Goal: Task Accomplishment & Management: Manage account settings

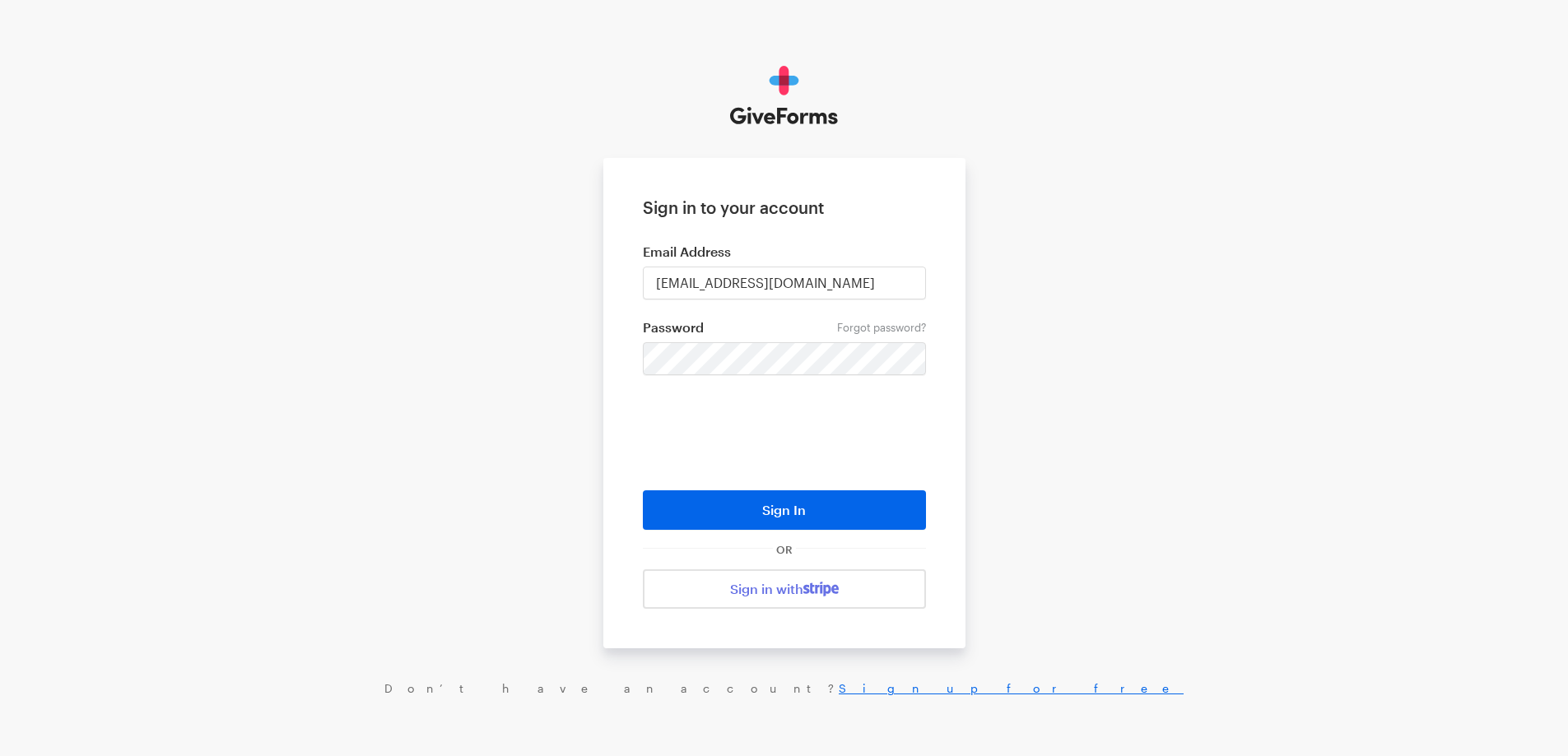
click at [840, 533] on form "Sign in to your account Email Address [EMAIL_ADDRESS][DOMAIN_NAME] Forgot passw…" at bounding box center [784, 403] width 362 height 490
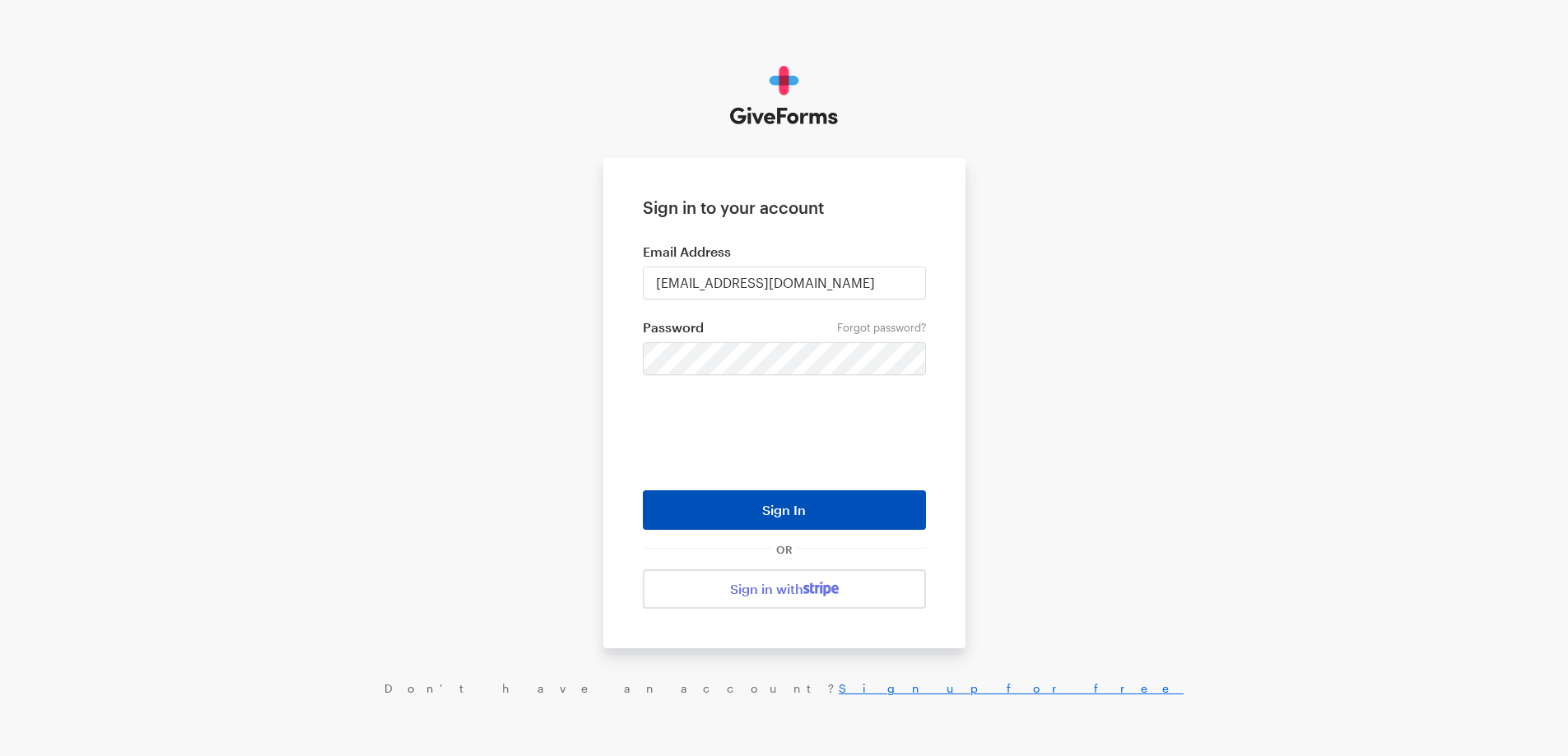
click at [845, 522] on button "Sign In" at bounding box center [784, 510] width 284 height 40
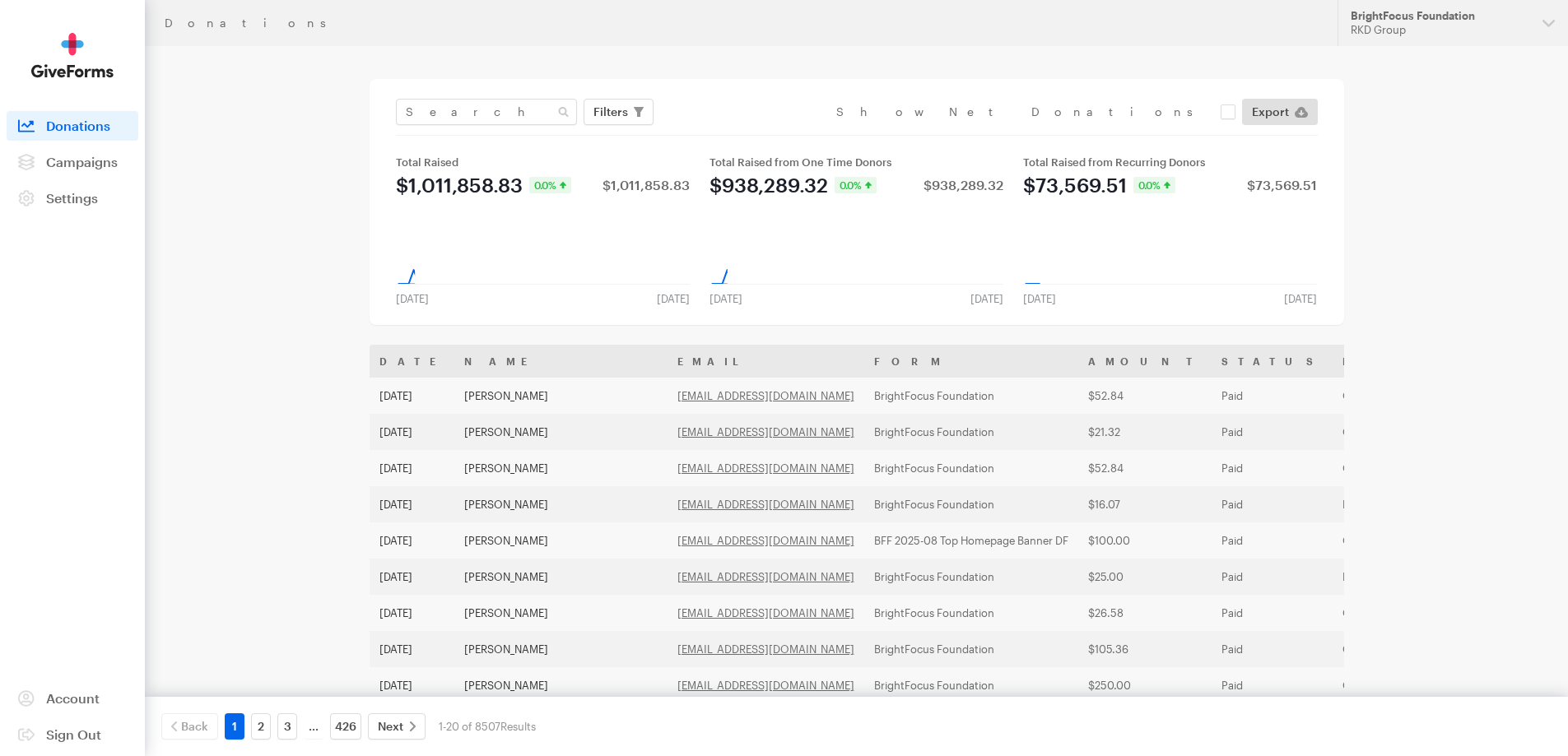
click at [1333, 42] on header "Donations Updates Support BrightFocus Foundation RKD Group Organizations Nation…" at bounding box center [857, 23] width 1423 height 46
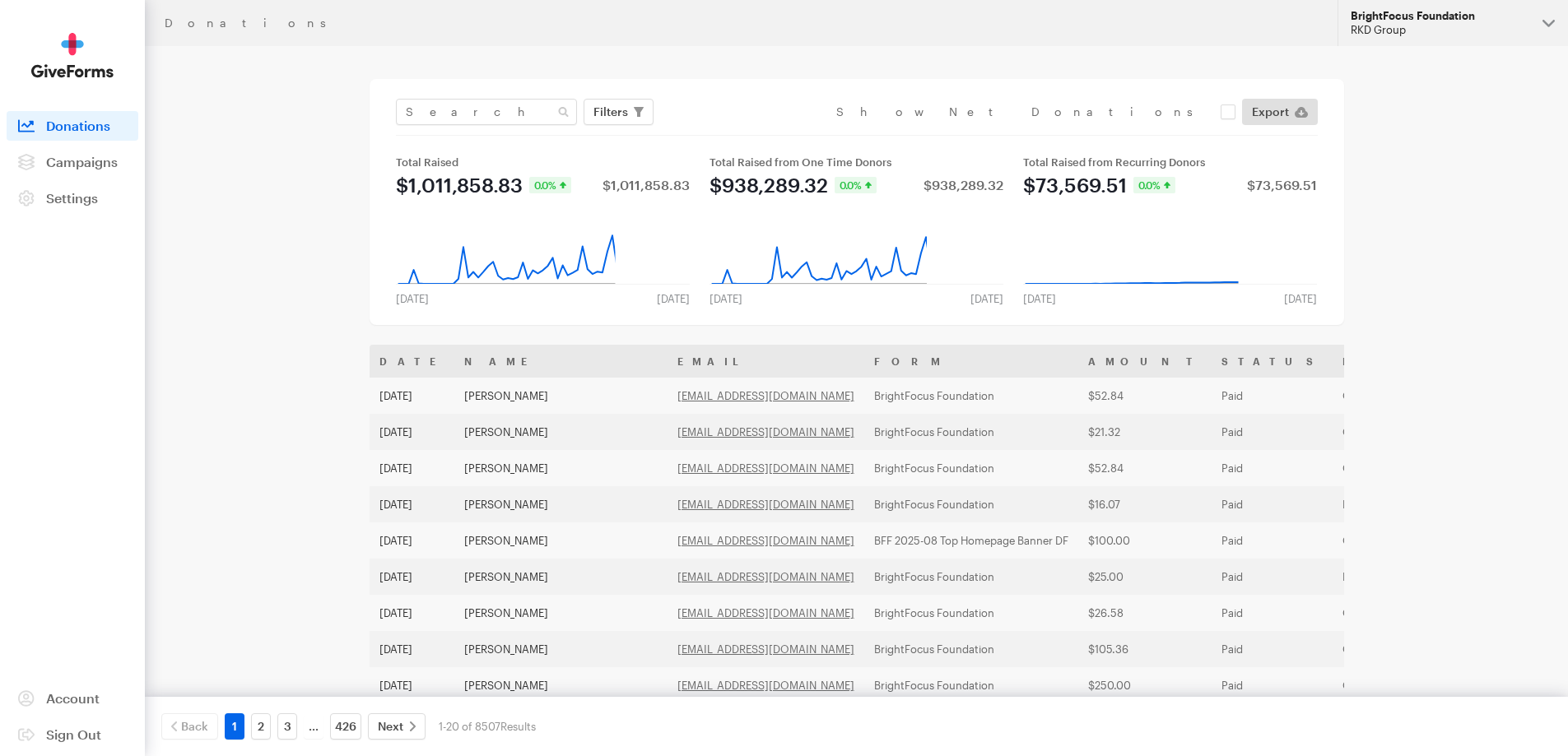
click at [1361, 37] on button "BrightFocus Foundation RKD Group" at bounding box center [1451, 23] width 230 height 46
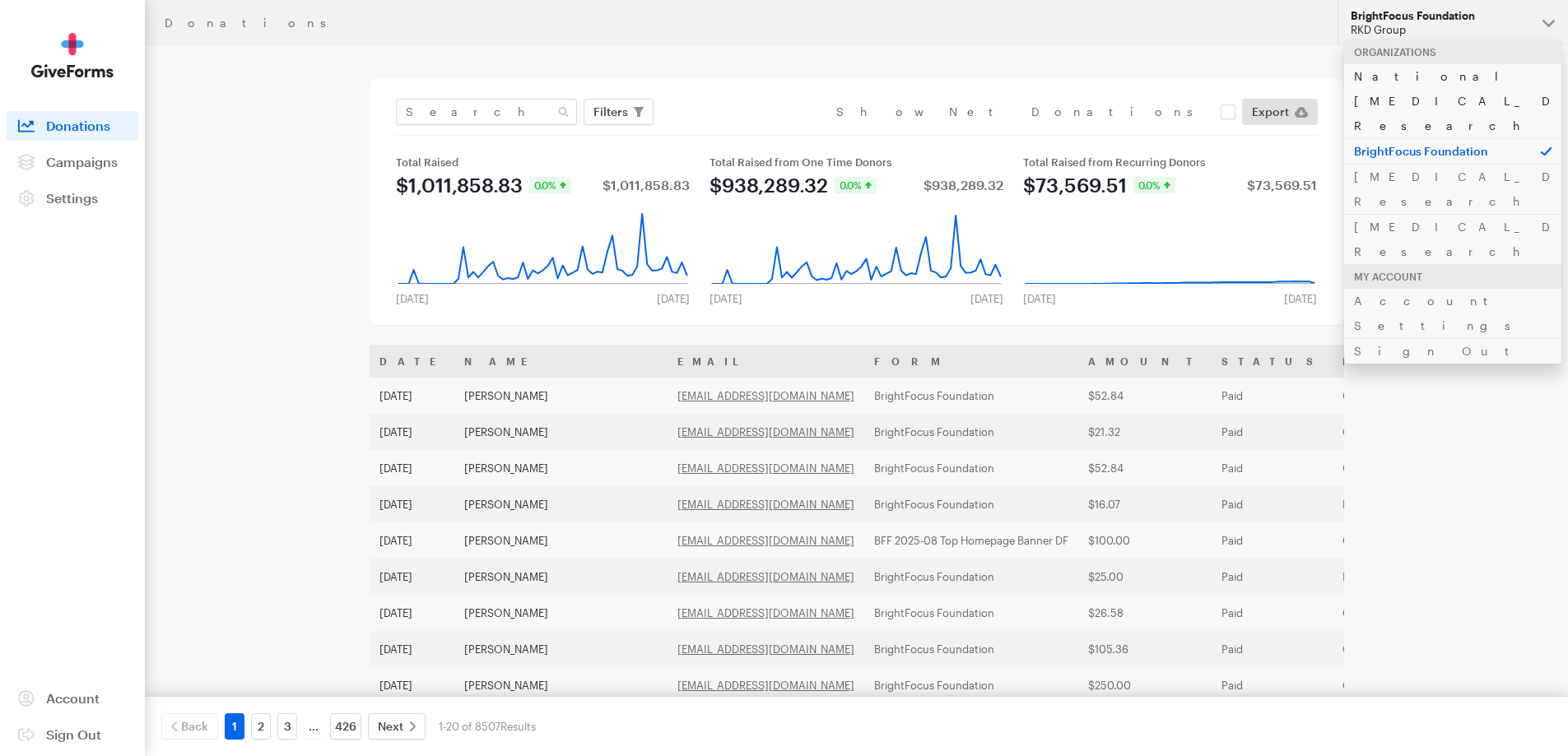
click at [1367, 81] on link "National Glaucoma Research" at bounding box center [1452, 101] width 217 height 75
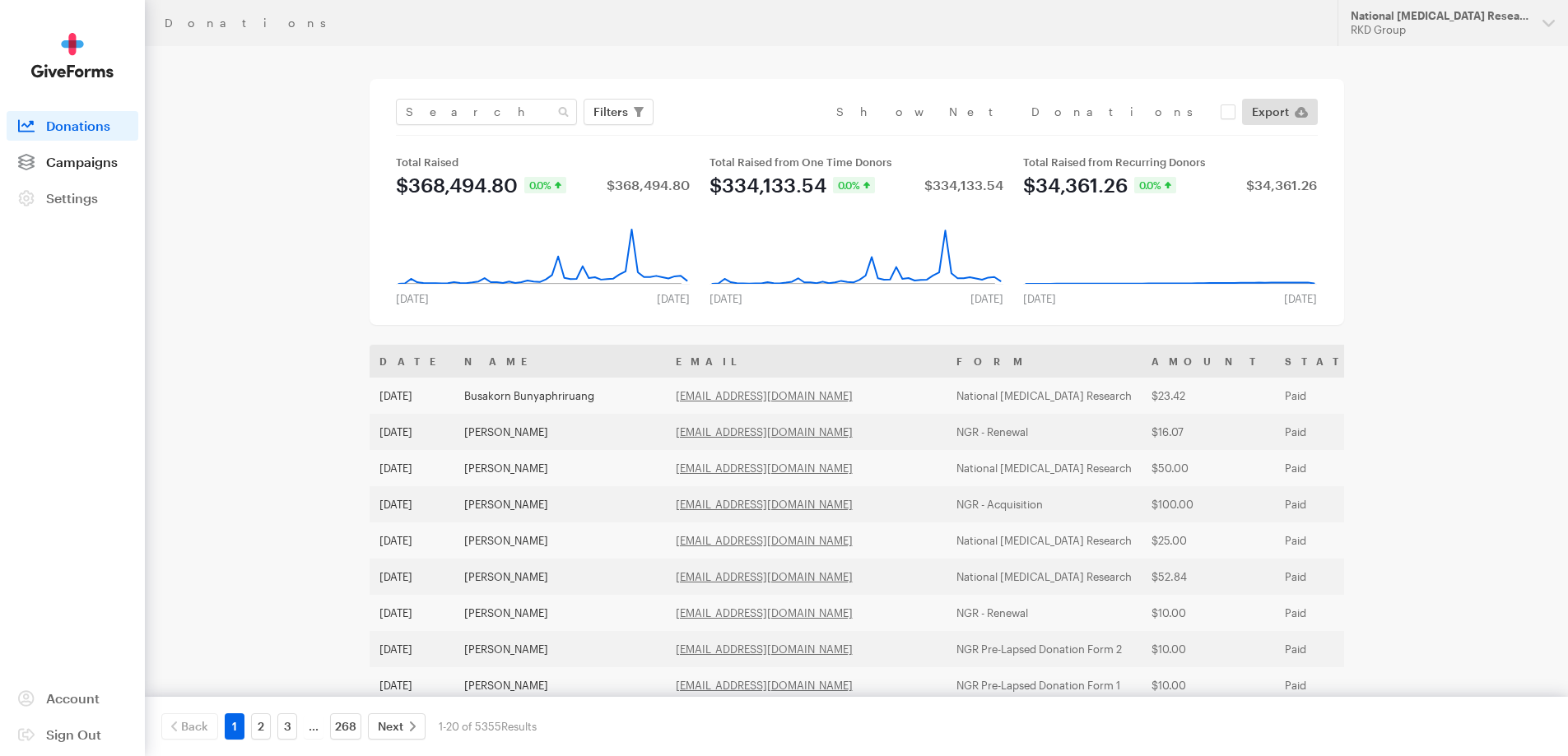
click at [123, 169] on link "Campaigns" at bounding box center [72, 162] width 131 height 30
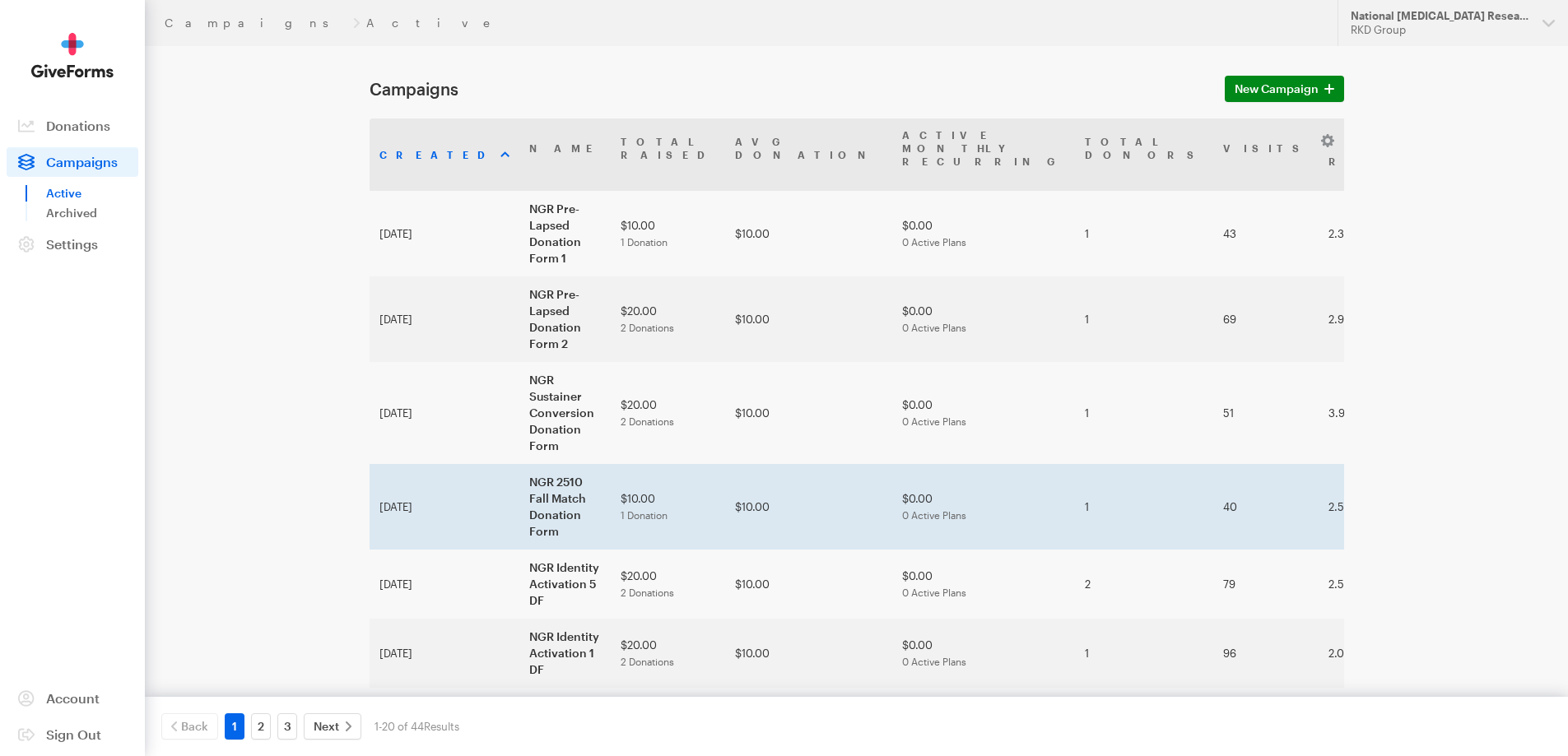
click at [535, 464] on td "NGR 2510 Fall Match Donation Form" at bounding box center [565, 507] width 91 height 86
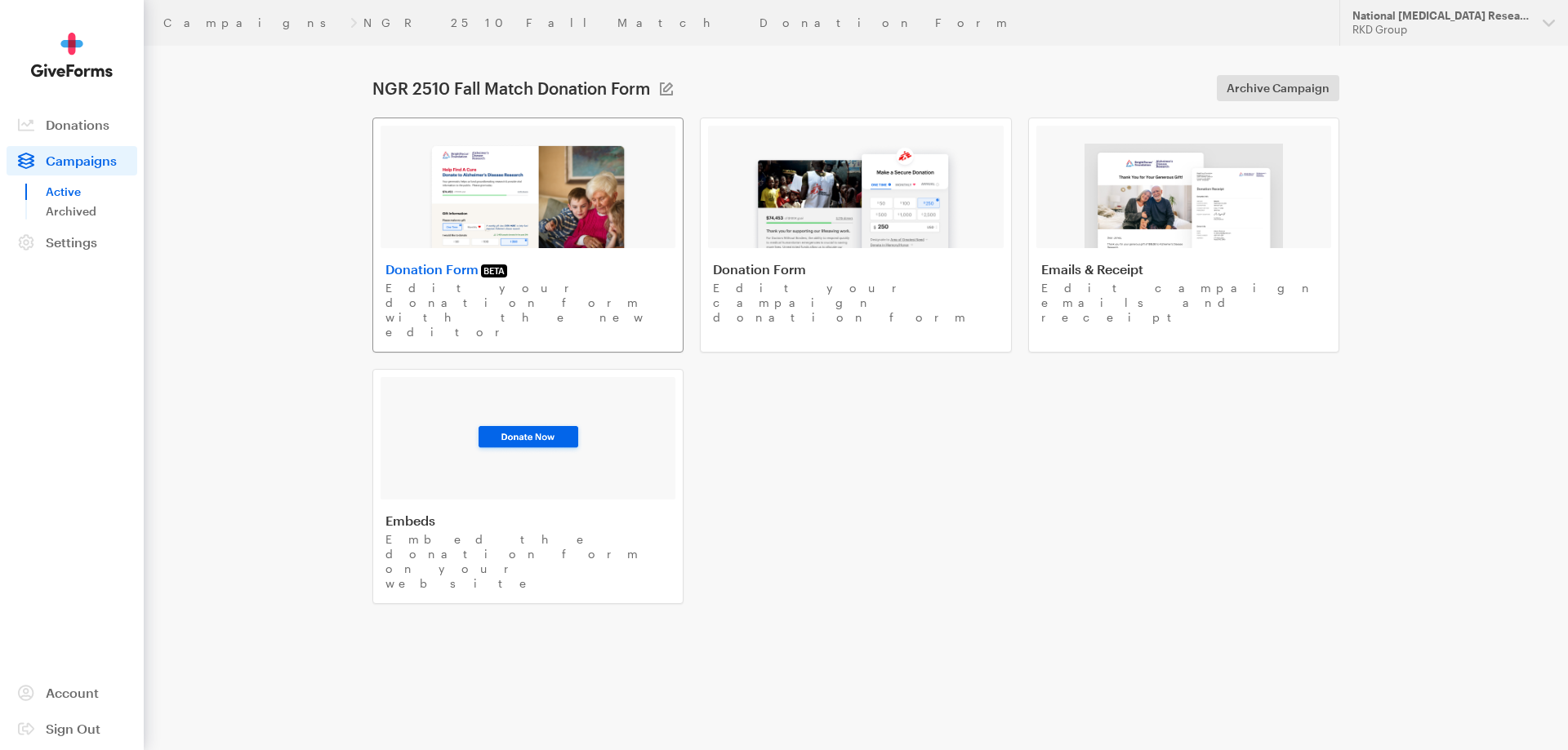
click at [478, 217] on img at bounding box center [528, 196] width 200 height 105
click at [105, 132] on link "Donations" at bounding box center [72, 125] width 130 height 29
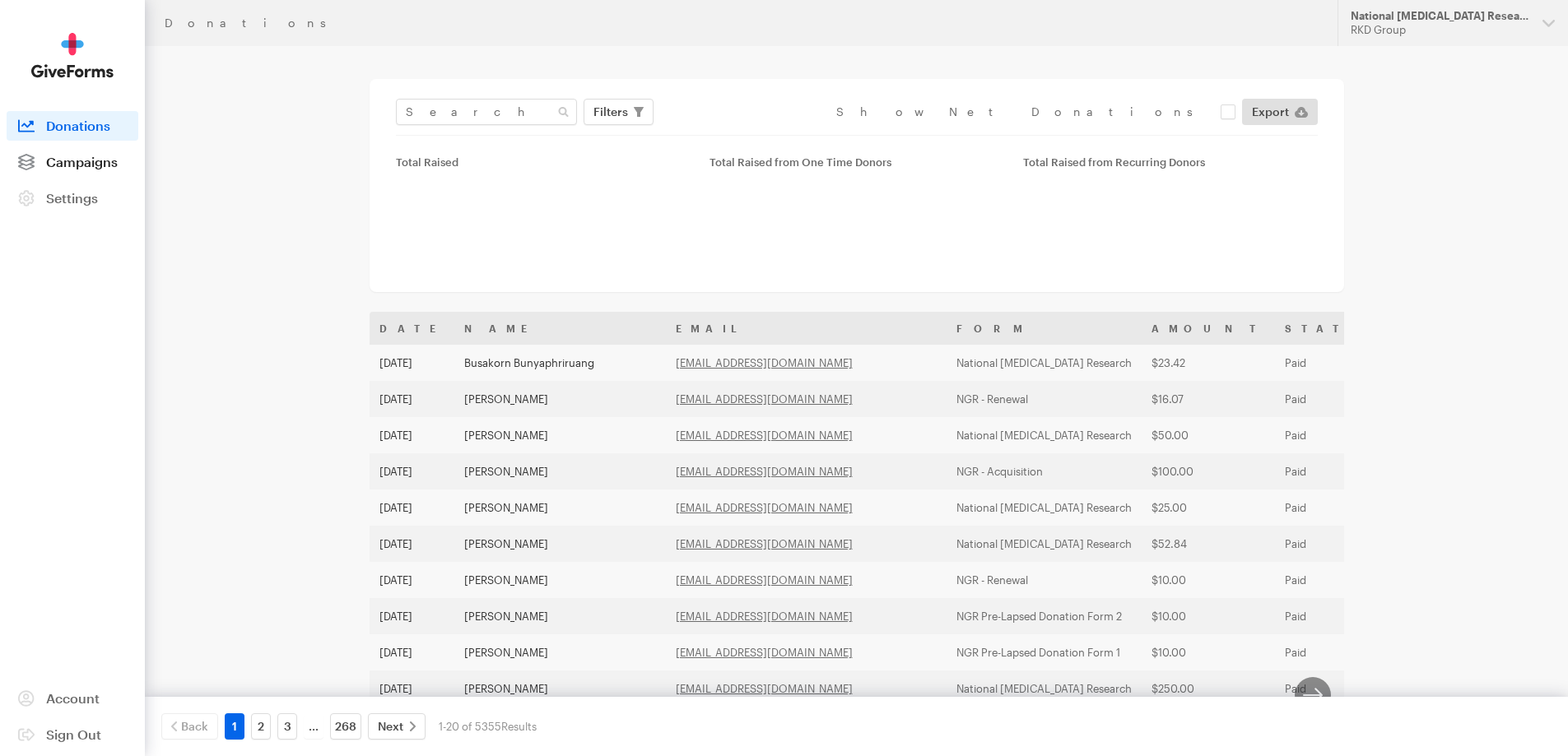
click at [81, 151] on link "Campaigns" at bounding box center [72, 162] width 131 height 30
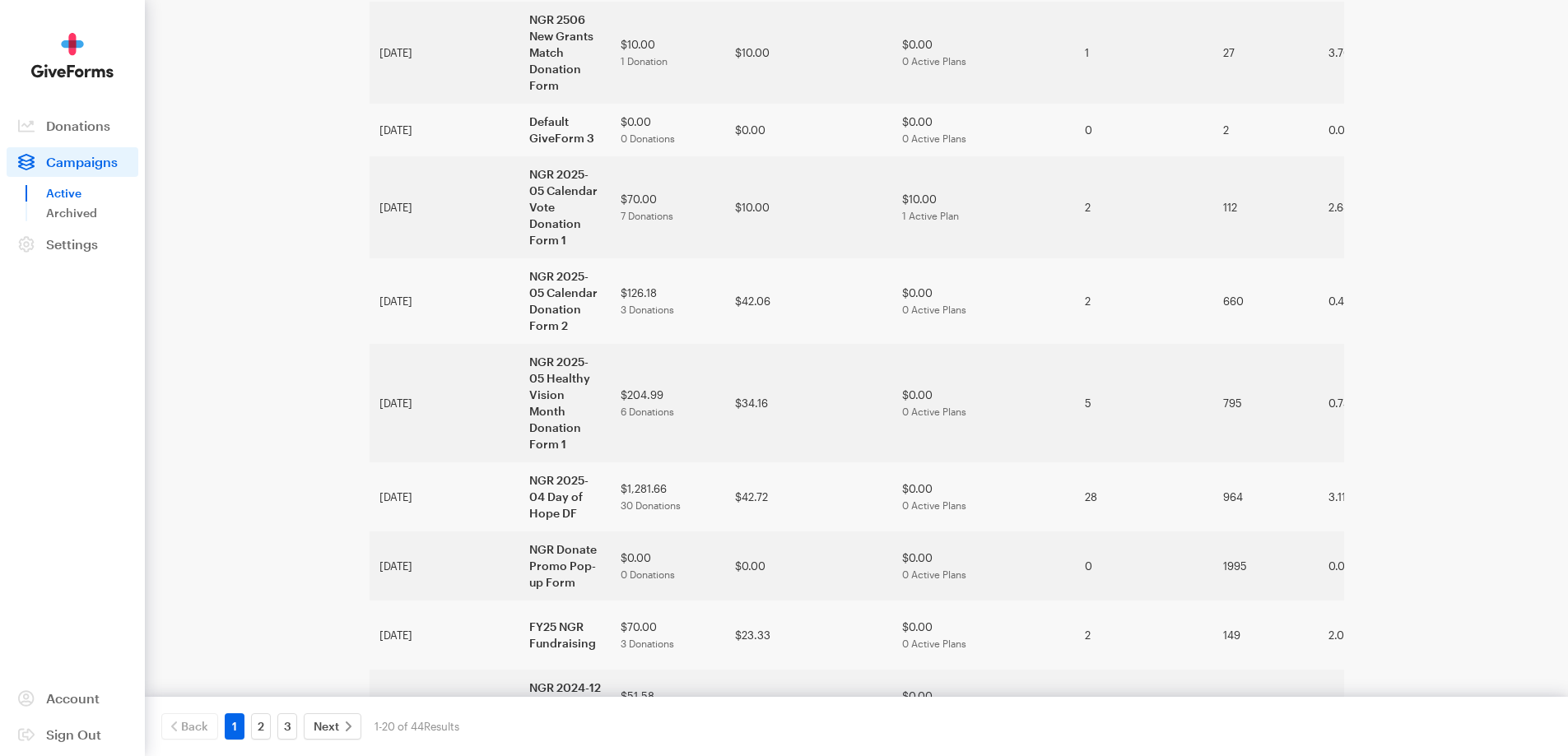
scroll to position [786, 0]
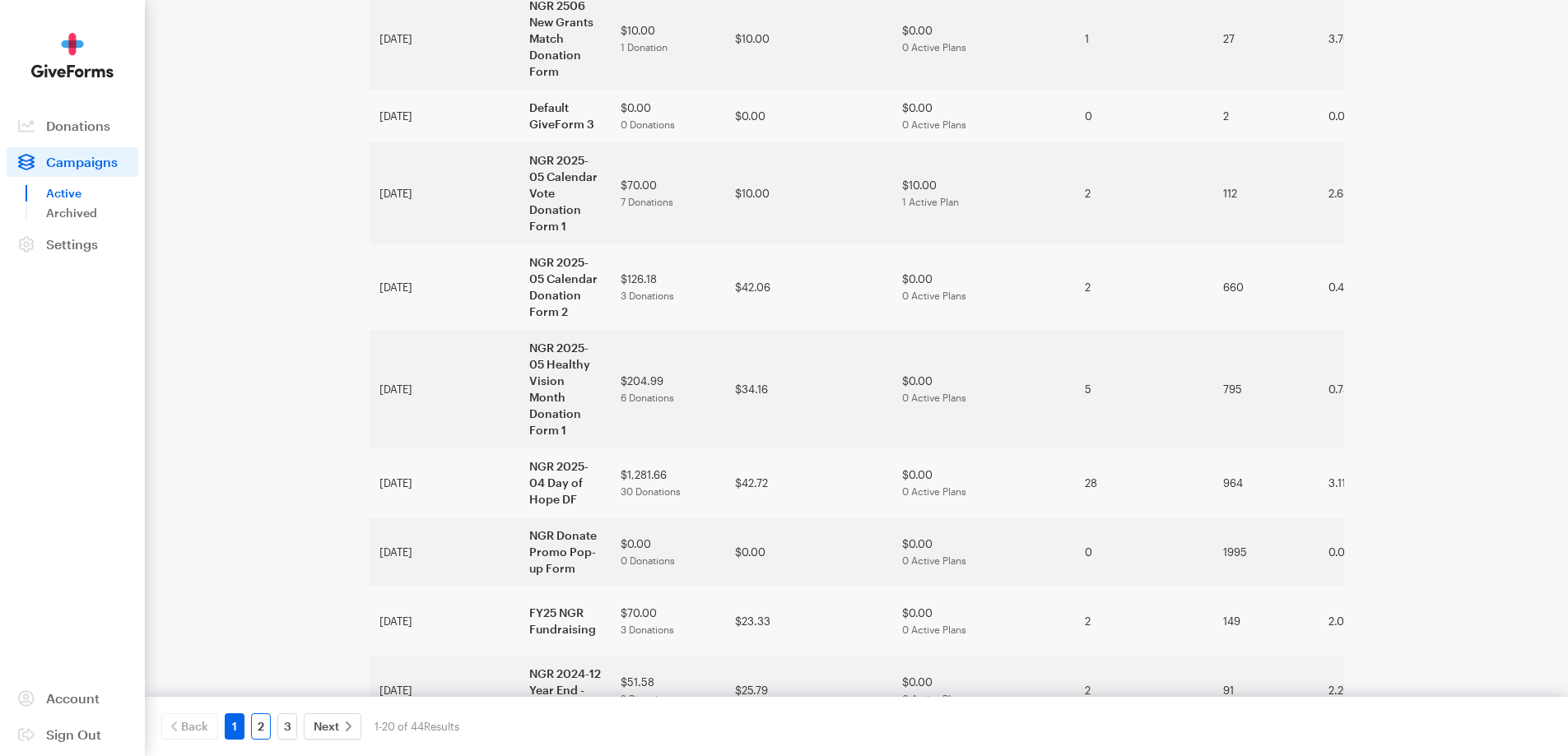
click at [256, 721] on link "2" at bounding box center [261, 726] width 20 height 27
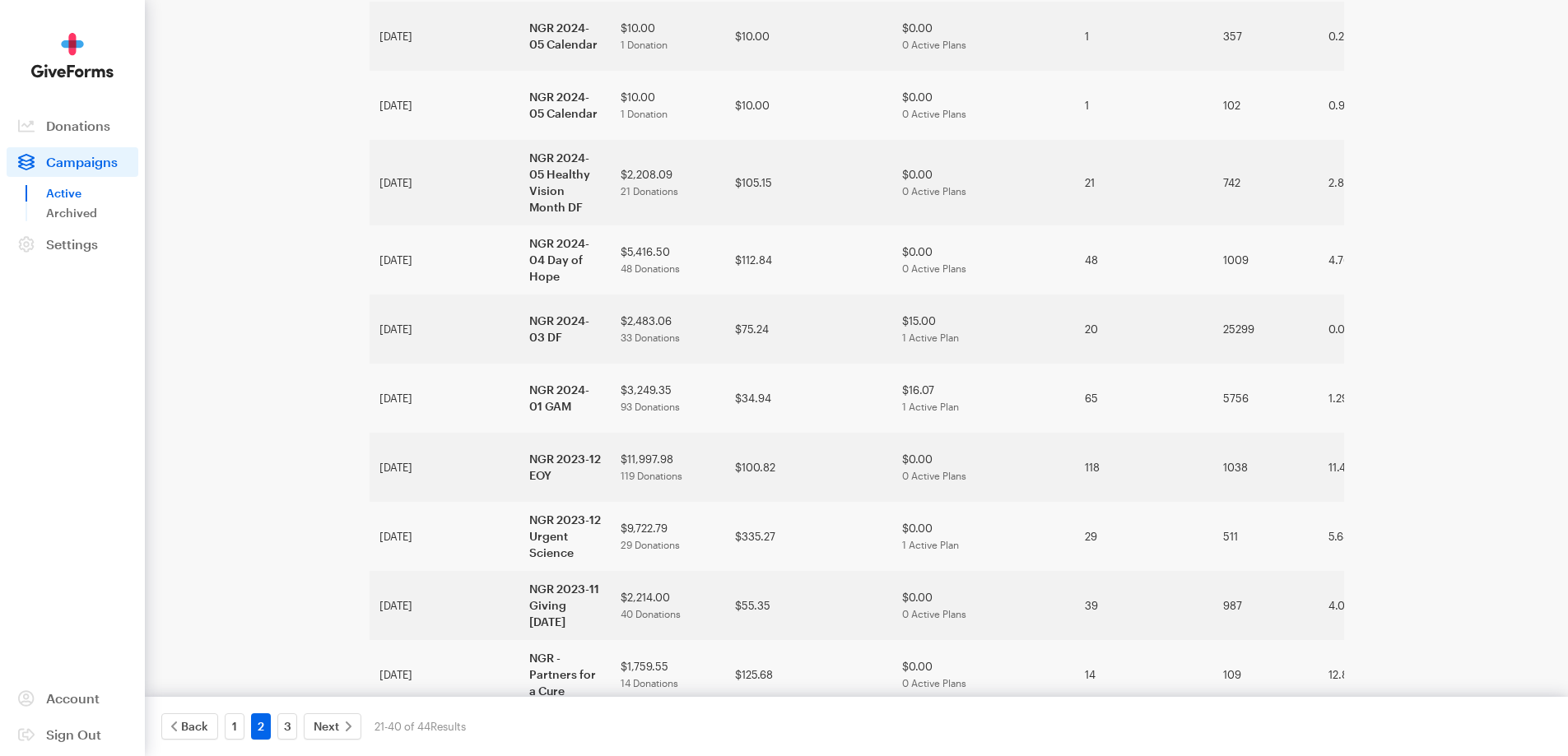
scroll to position [622, 0]
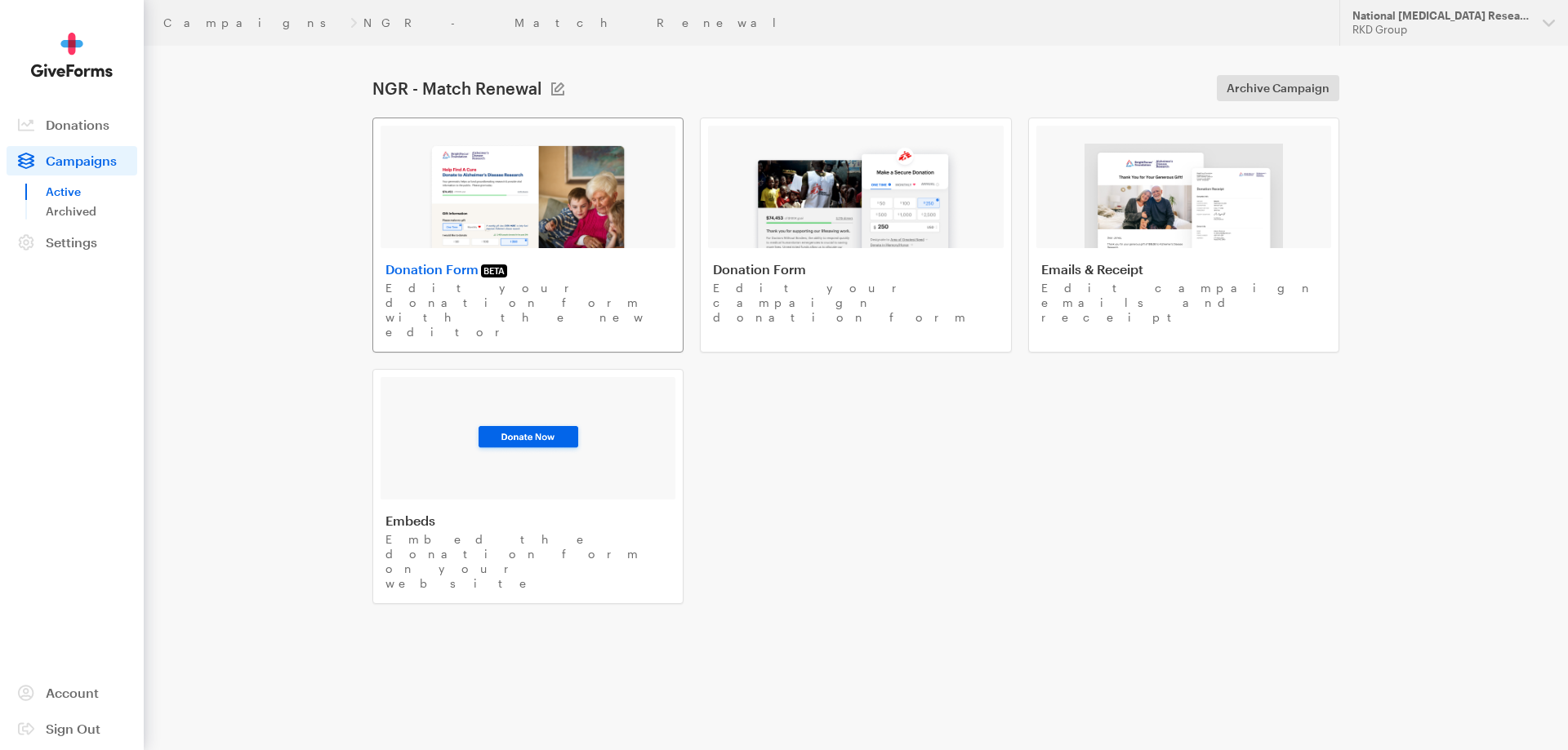
click at [529, 255] on link "Donation Form BETA Edit your donation form with the new editor" at bounding box center [528, 235] width 311 height 235
click at [193, 23] on link "Campaigns" at bounding box center [254, 23] width 180 height 13
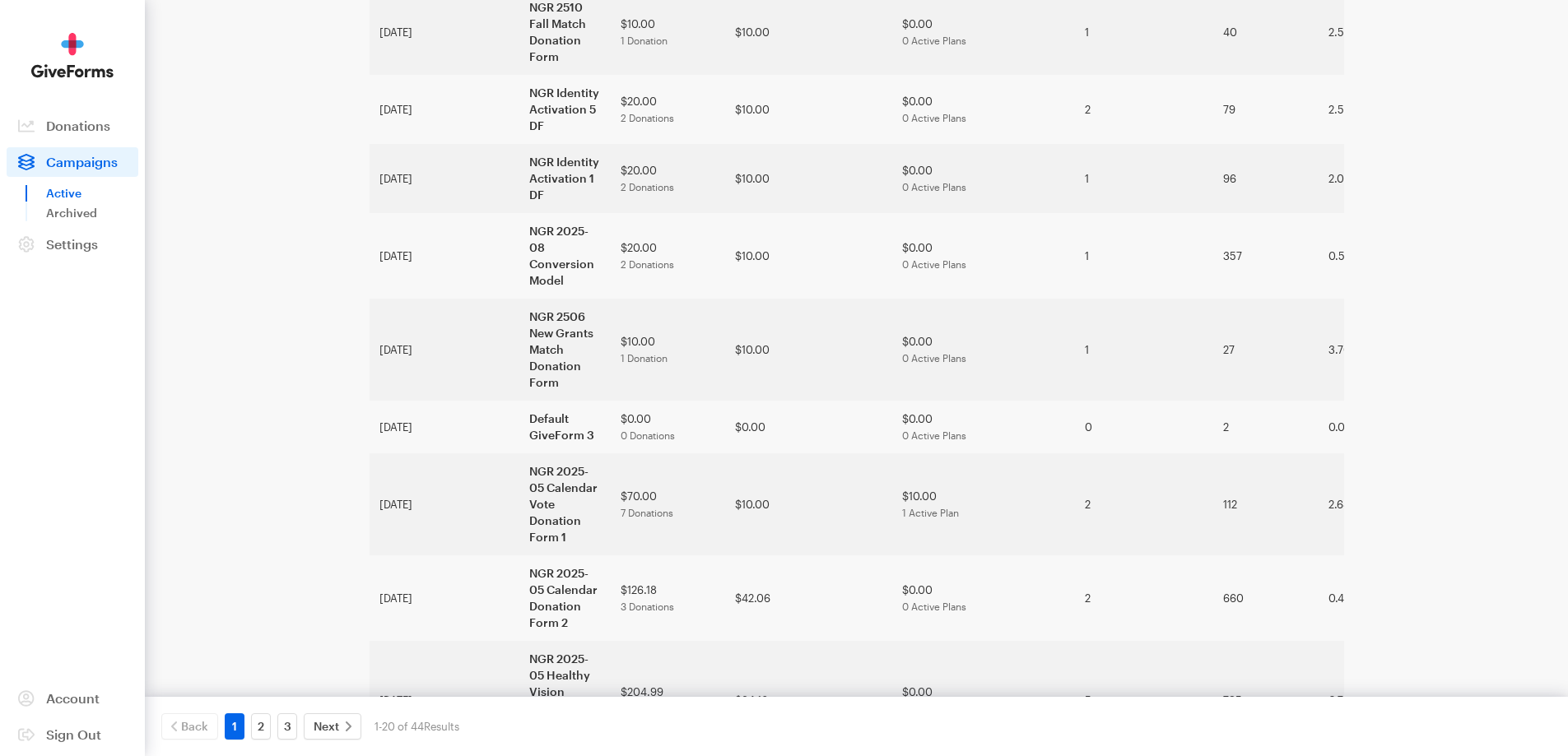
scroll to position [786, 0]
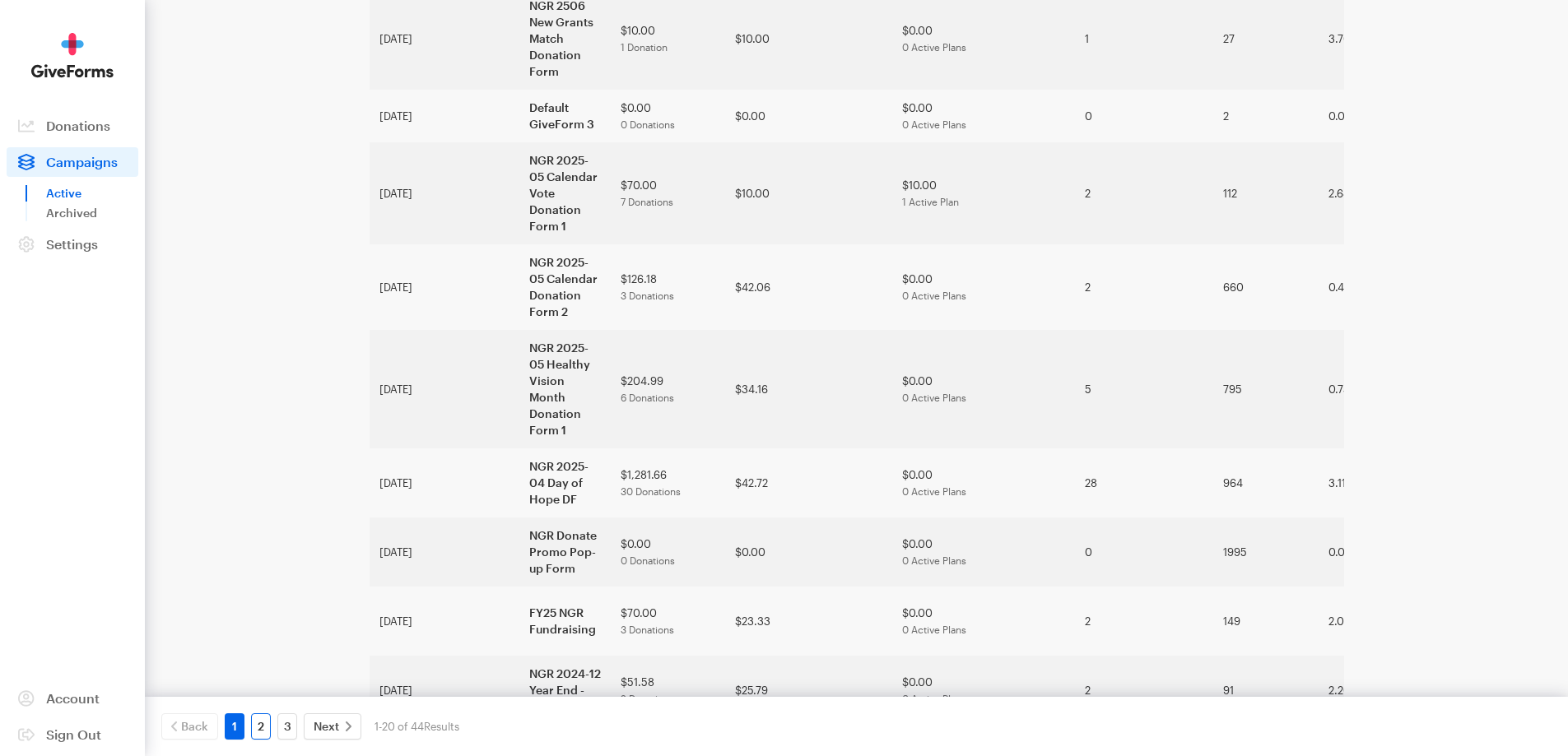
click at [257, 721] on link "2" at bounding box center [261, 726] width 20 height 27
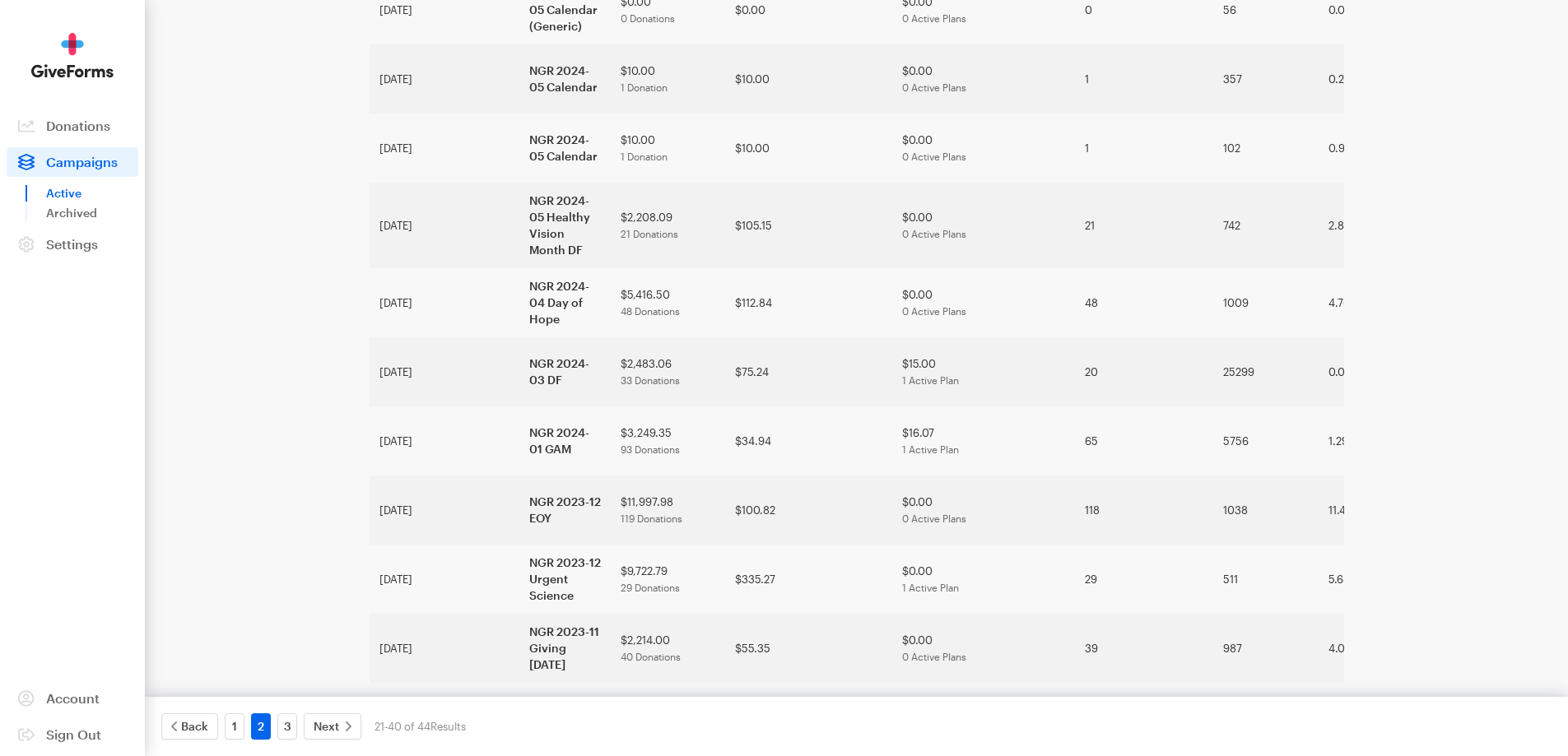
scroll to position [622, 0]
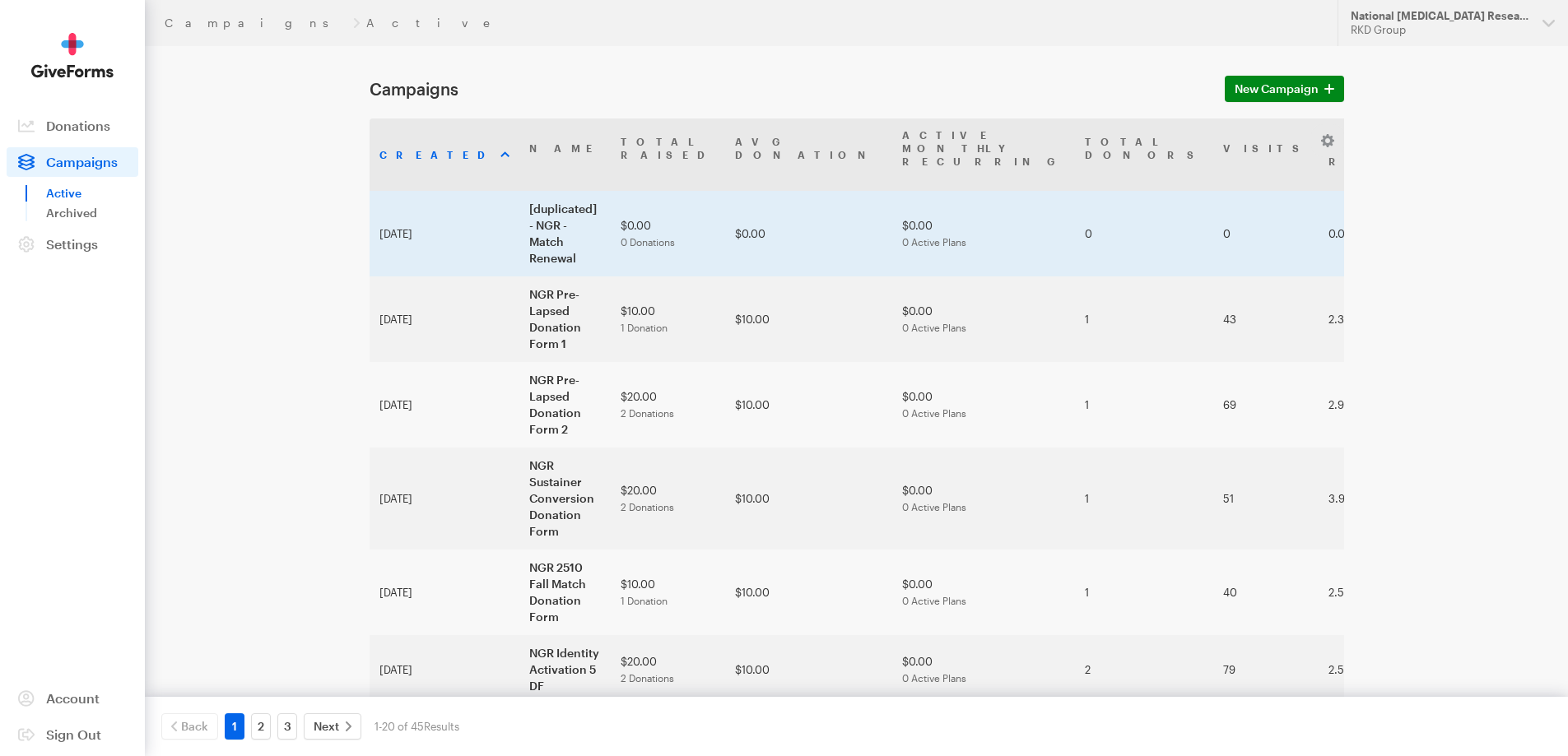
click at [520, 199] on td "[duplicated] - NGR - Match Renewal" at bounding box center [565, 233] width 91 height 86
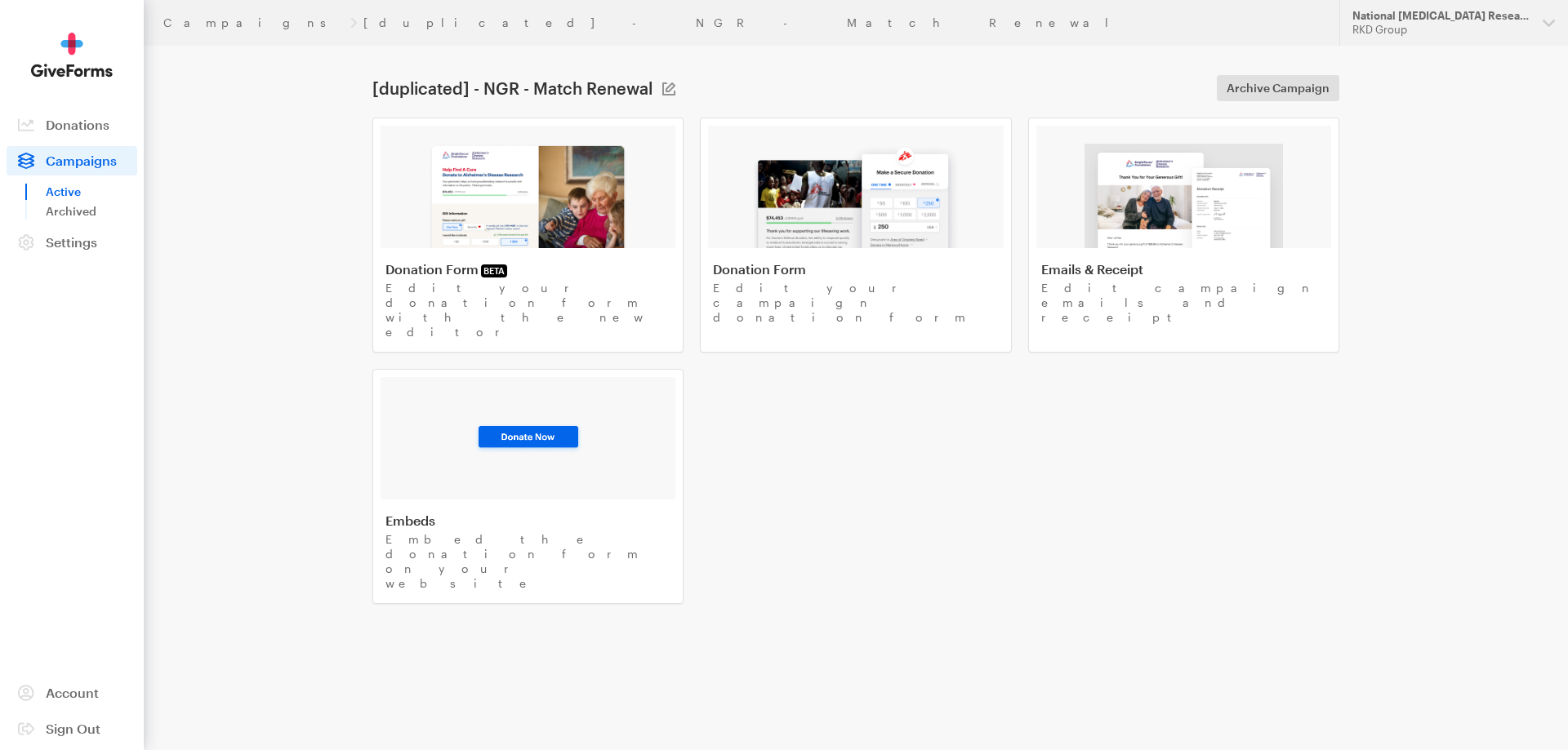
click at [526, 93] on h1 "[duplicated] - NGR - Match Renewal" at bounding box center [513, 88] width 280 height 20
click at [657, 89] on div "[duplicated] - NGR - Match Renewal Campaign Name [duplicated] - NGR - Match Ren…" at bounding box center [524, 88] width 303 height 20
click at [663, 90] on button at bounding box center [668, 88] width 13 height 13
drag, startPoint x: 570, startPoint y: 90, endPoint x: 456, endPoint y: 98, distance: 114.3
click at [456, 98] on div "Campaign Name [duplicated] - NGR - Match Renewal Save Cancel" at bounding box center [584, 88] width 431 height 26
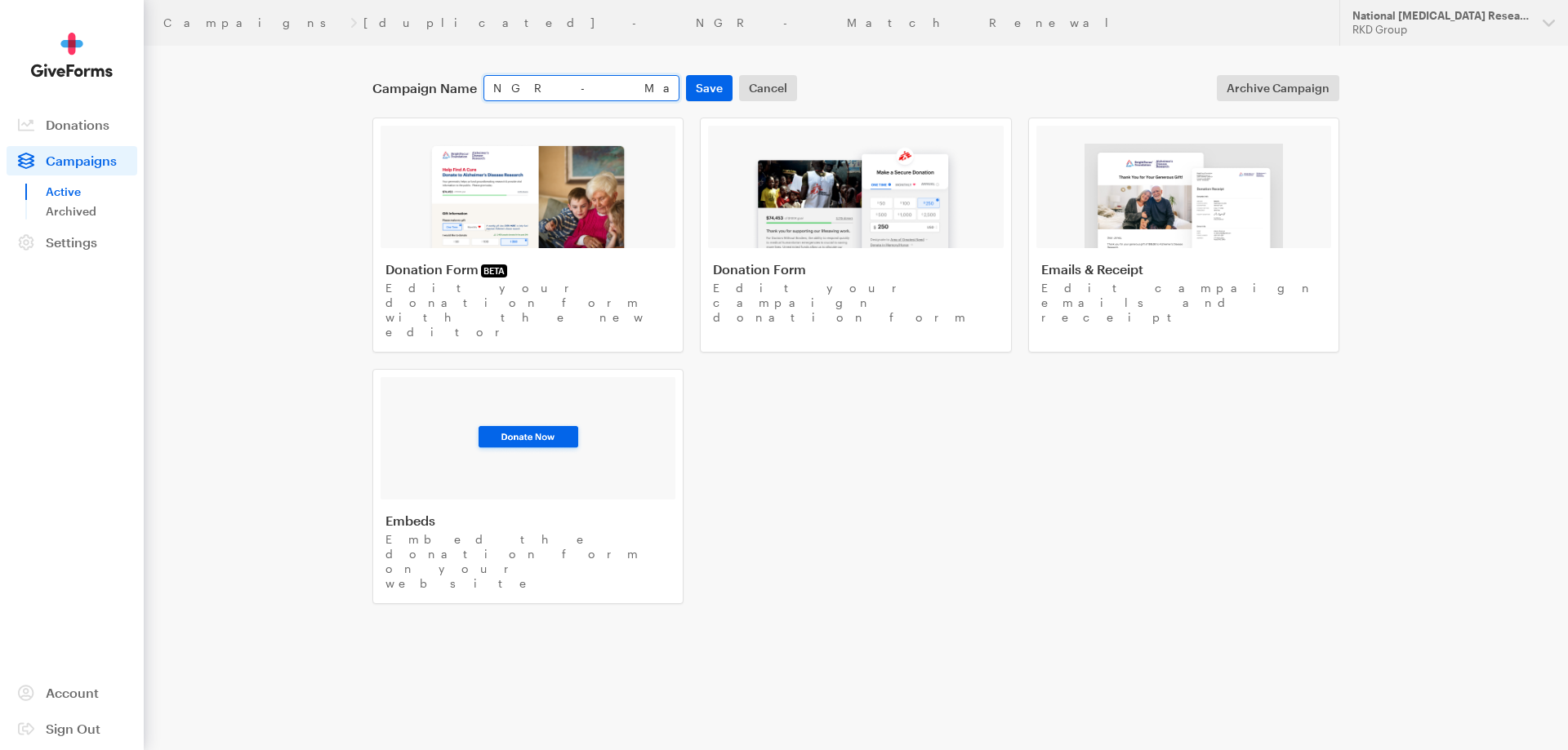
click at [532, 93] on input "NGR - Match Renewal" at bounding box center [582, 88] width 196 height 26
type input "NGR - 3x Match Renewal"
click at [708, 83] on button "Save" at bounding box center [709, 88] width 46 height 26
click at [587, 247] on img at bounding box center [528, 196] width 200 height 105
